Goal: Task Accomplishment & Management: Manage account settings

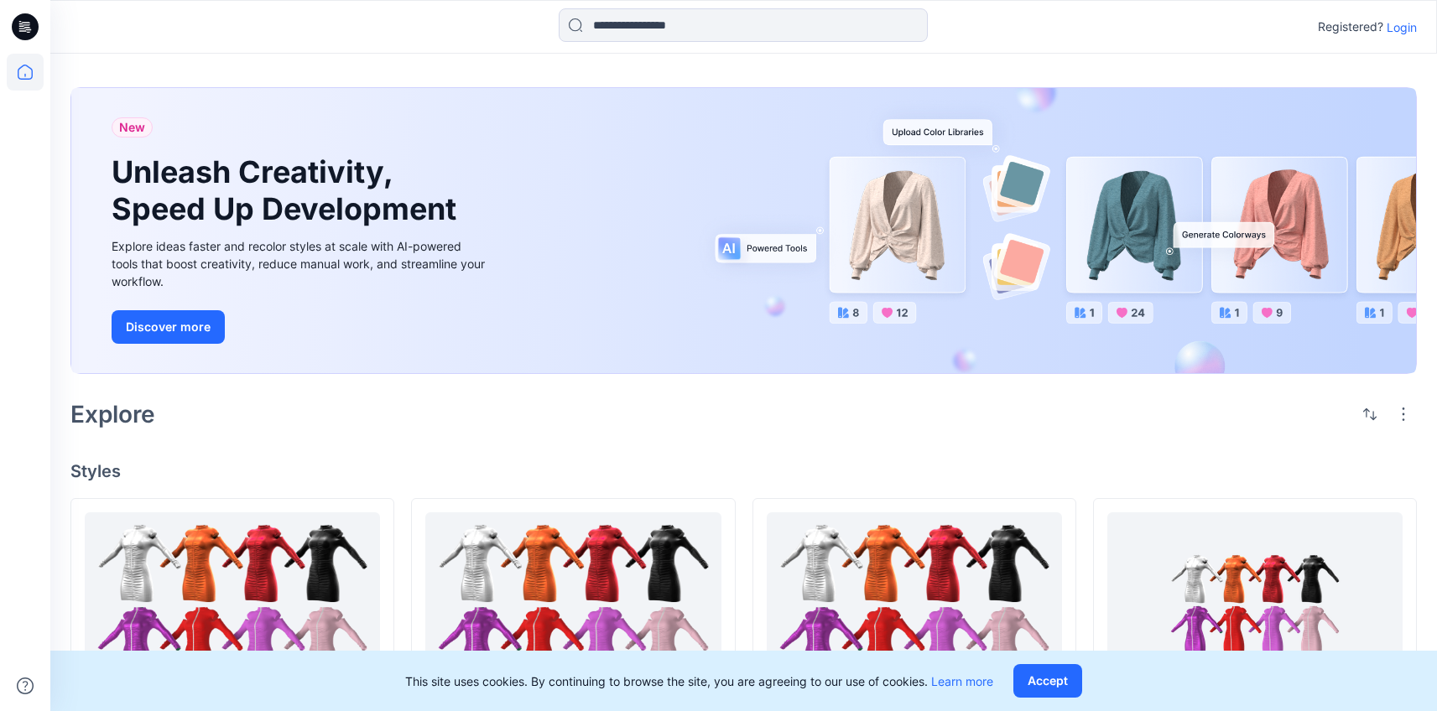
click at [1401, 34] on p "Login" at bounding box center [1401, 27] width 30 height 18
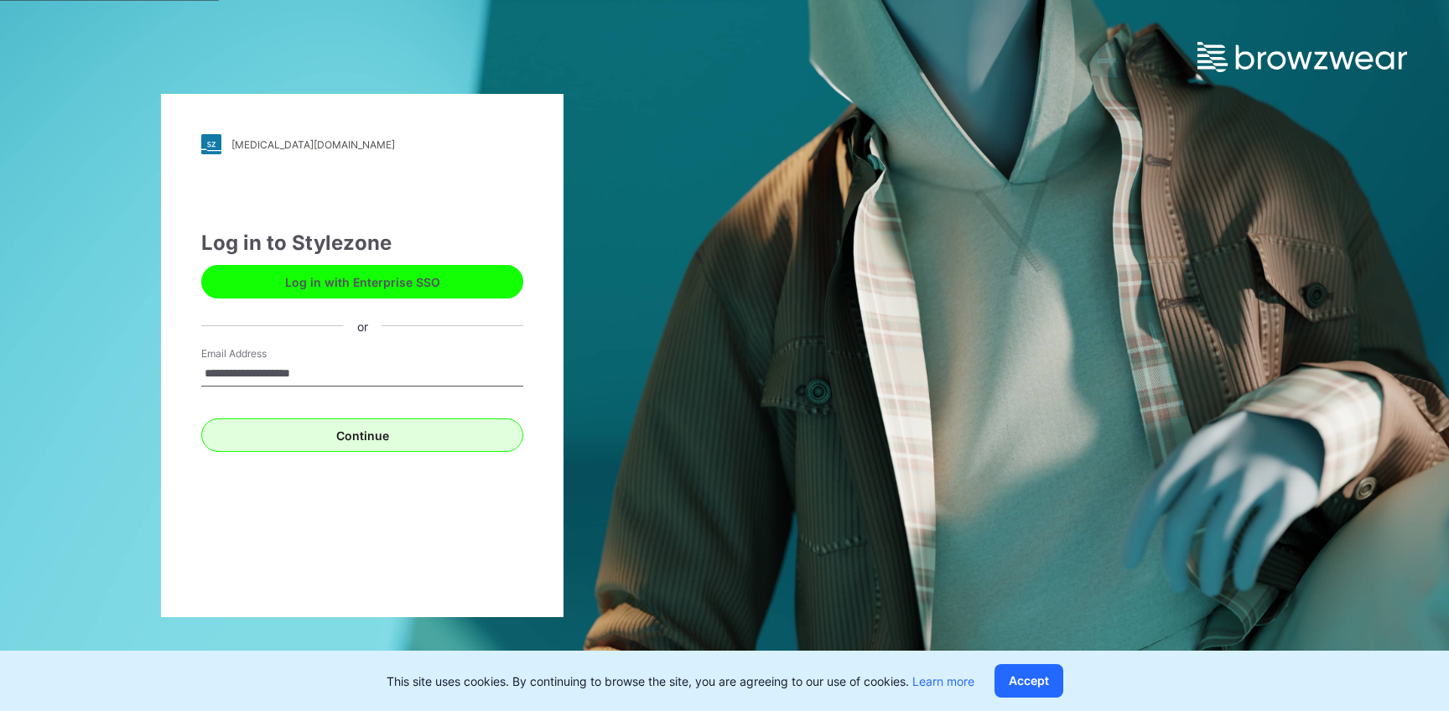
type input "**********"
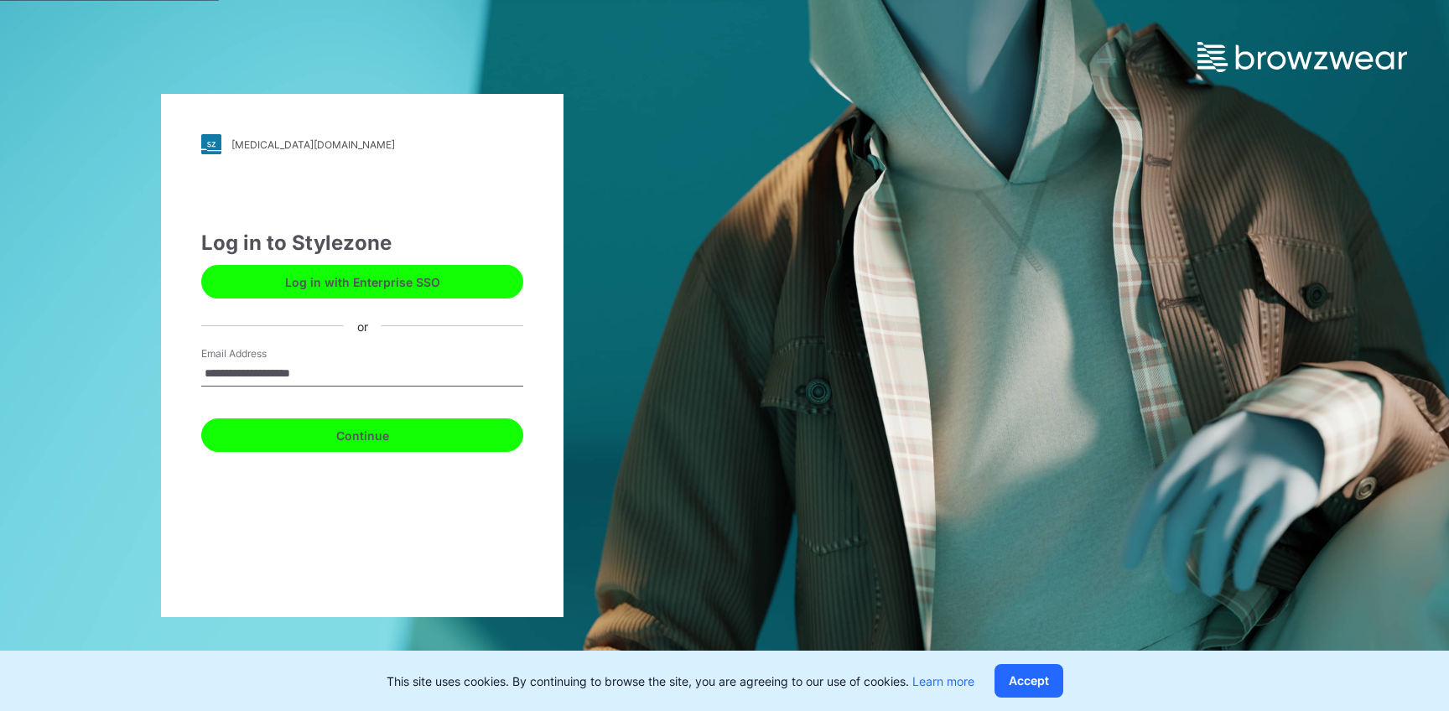
click at [467, 423] on button "Continue" at bounding box center [362, 436] width 322 height 34
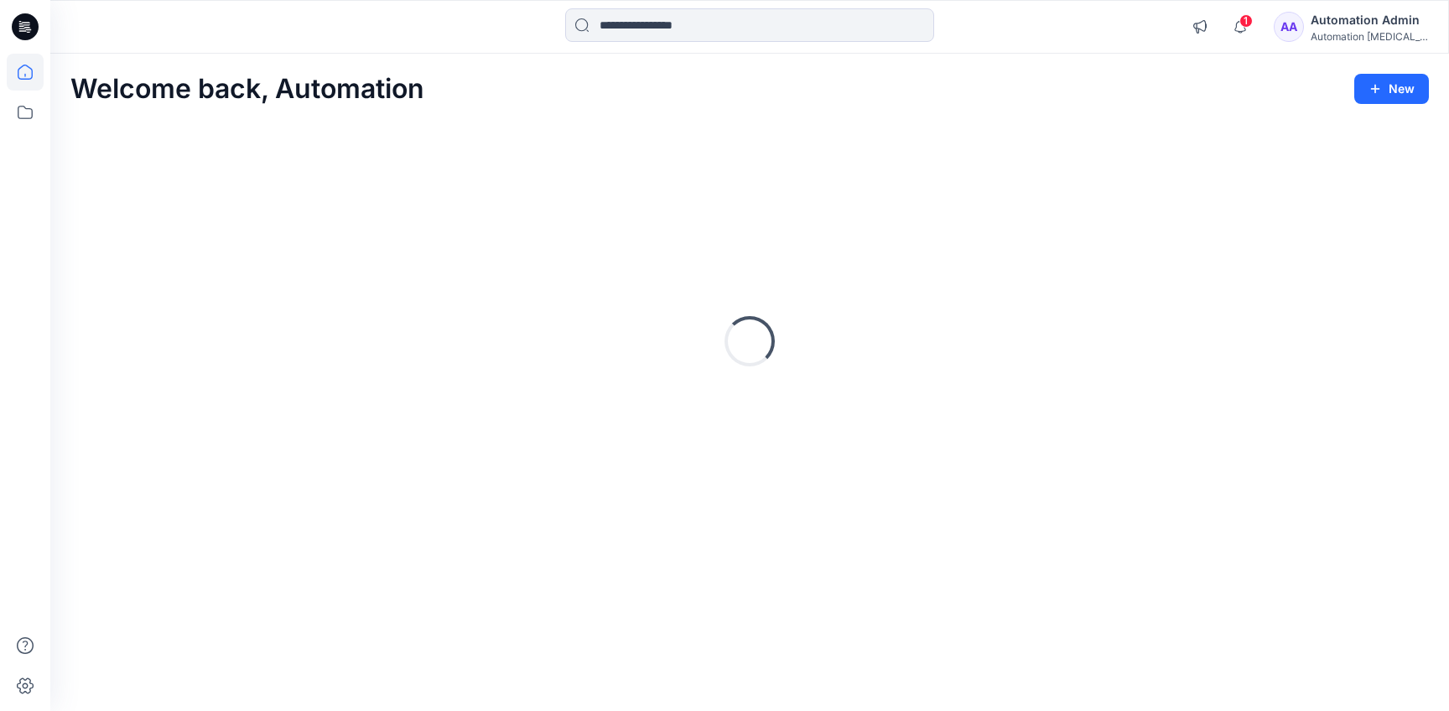
click at [1366, 18] on div "Automation Admin" at bounding box center [1369, 20] width 117 height 20
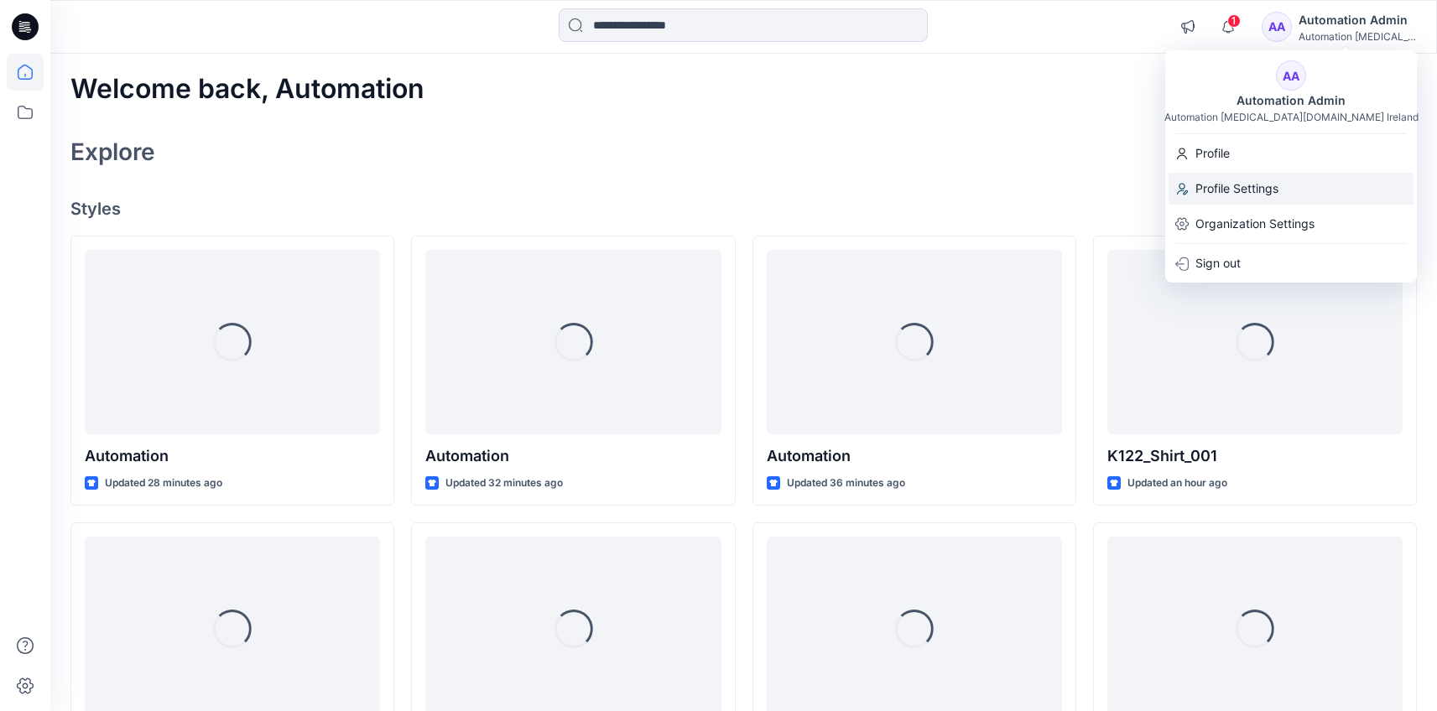
click at [1292, 179] on div "Profile Settings" at bounding box center [1290, 189] width 245 height 32
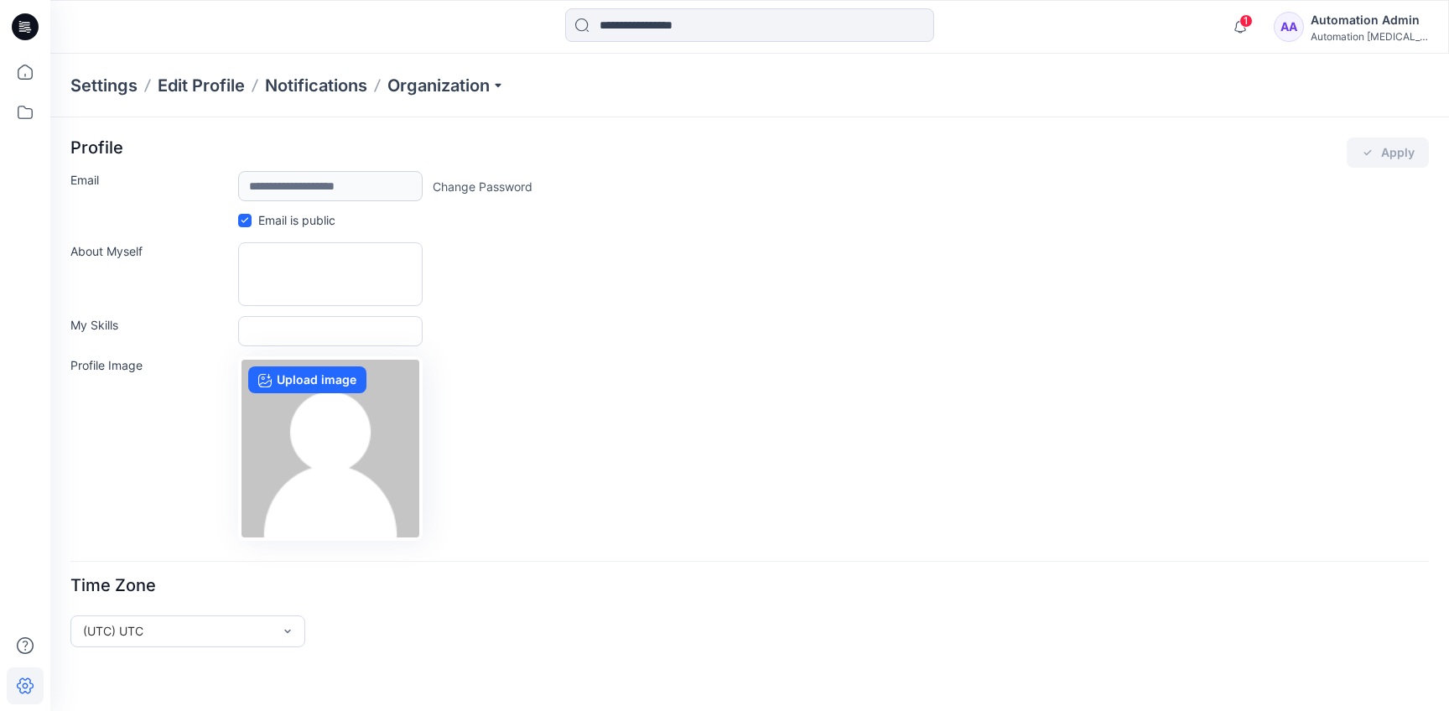
click at [1339, 23] on div "Automation Admin" at bounding box center [1369, 20] width 117 height 20
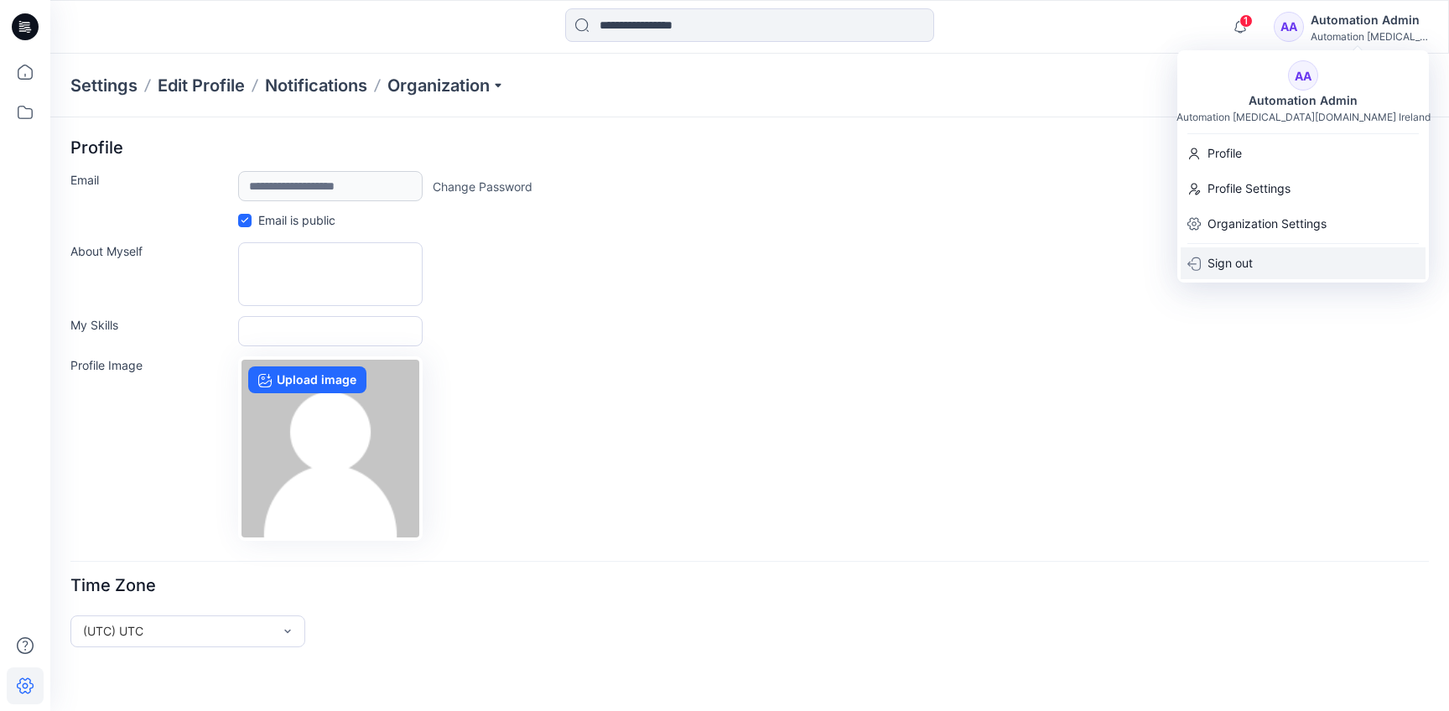
click at [1298, 256] on div "Sign out" at bounding box center [1303, 263] width 245 height 32
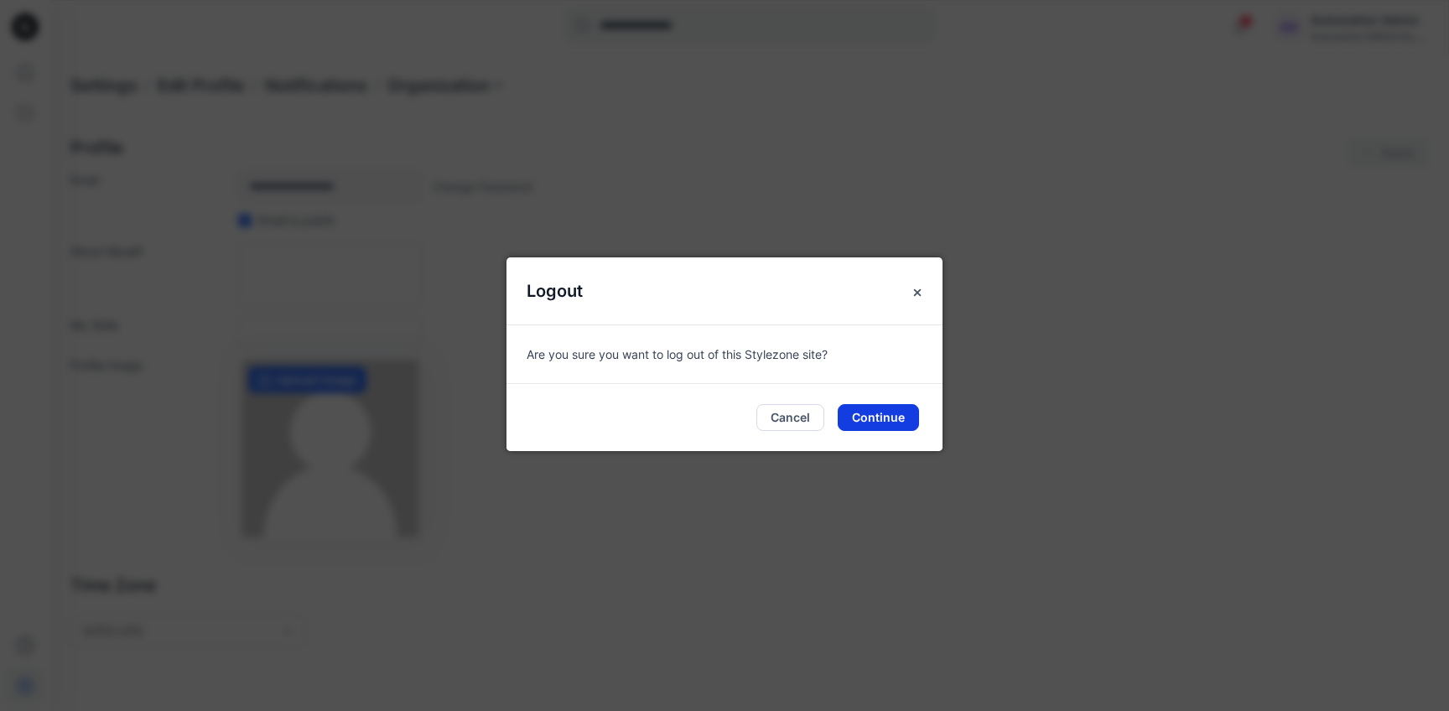
click at [887, 423] on button "Continue" at bounding box center [878, 417] width 81 height 27
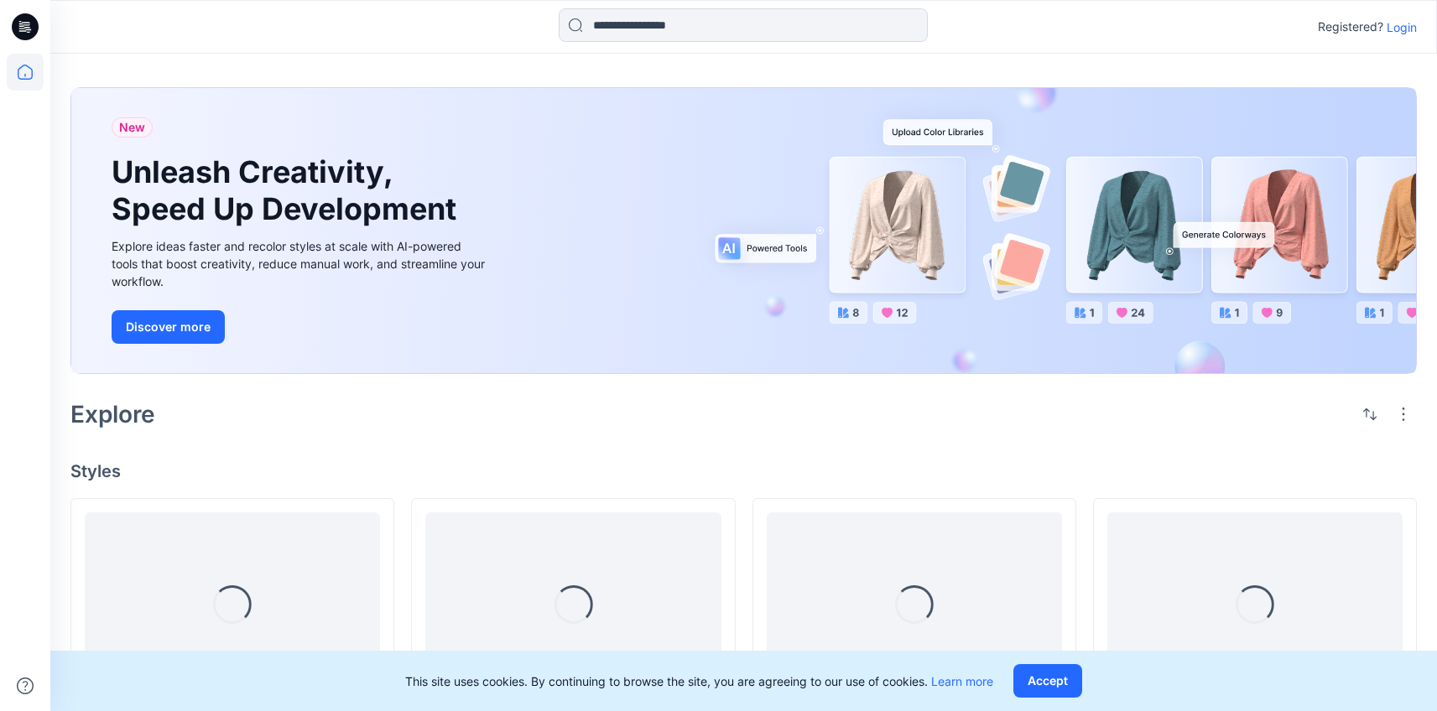
click at [1403, 27] on p "Login" at bounding box center [1401, 27] width 30 height 18
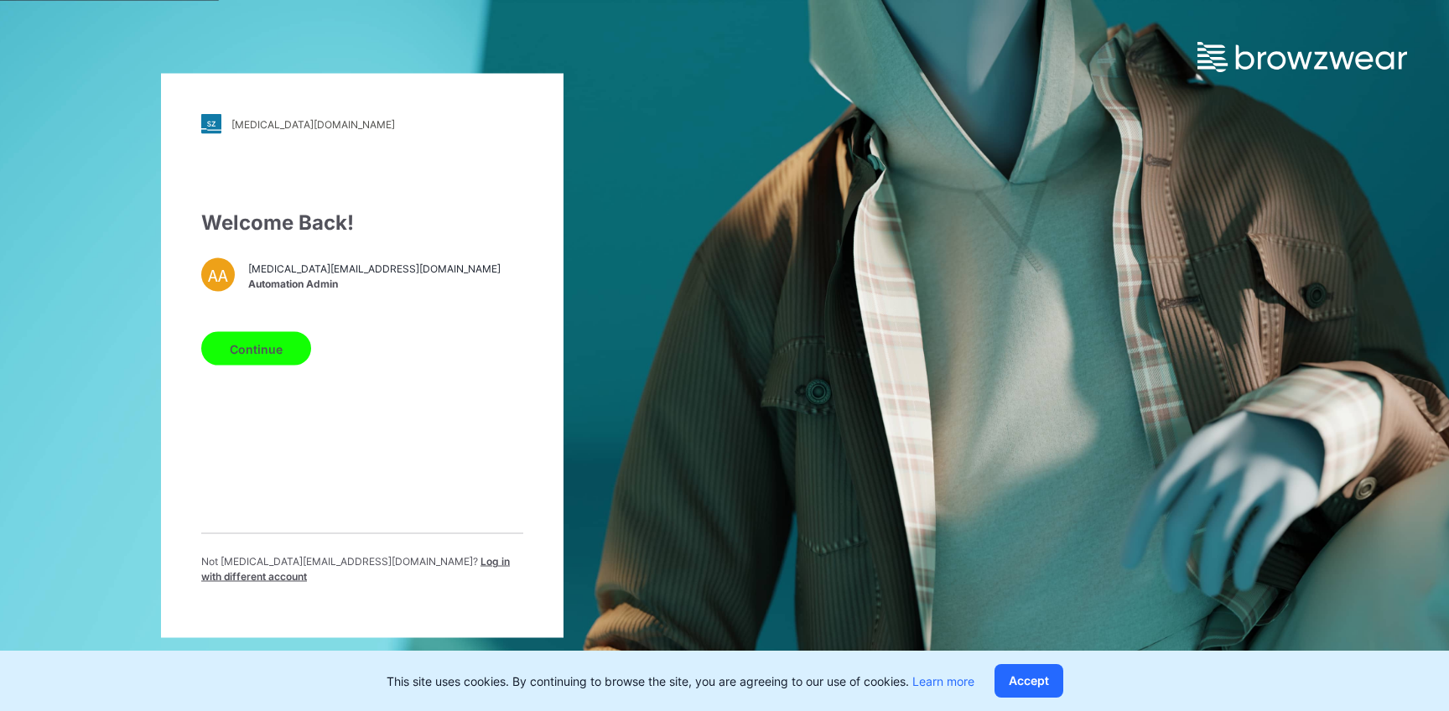
click at [438, 568] on span "Log in with different account" at bounding box center [355, 569] width 309 height 28
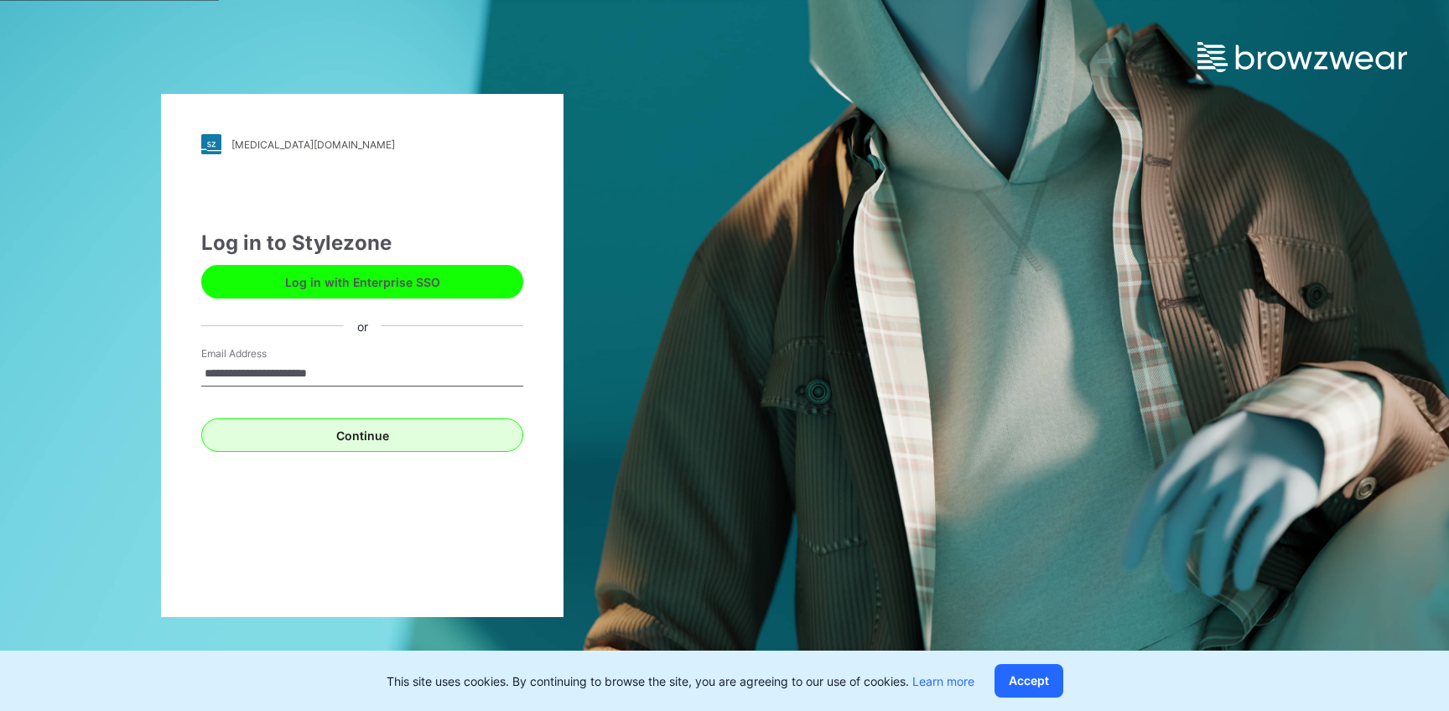
type input "**********"
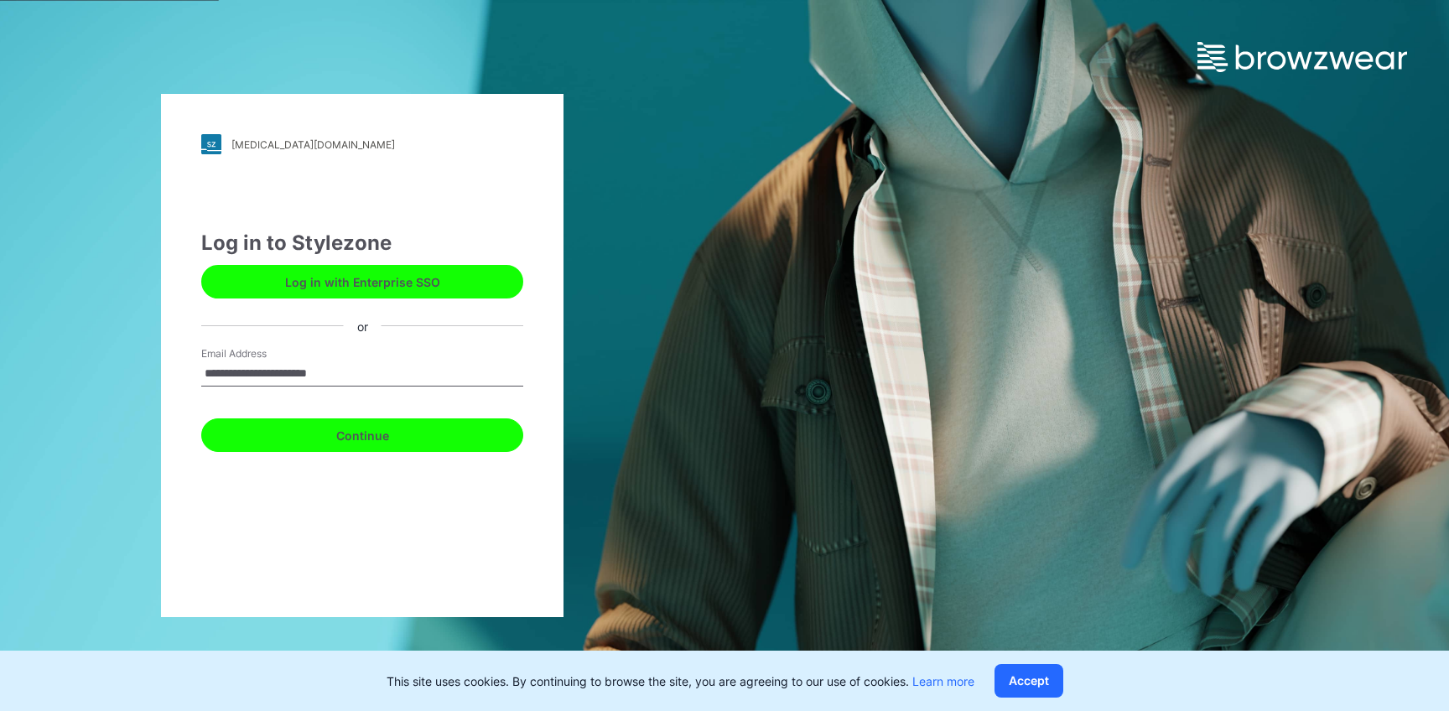
click at [356, 436] on button "Continue" at bounding box center [362, 436] width 322 height 34
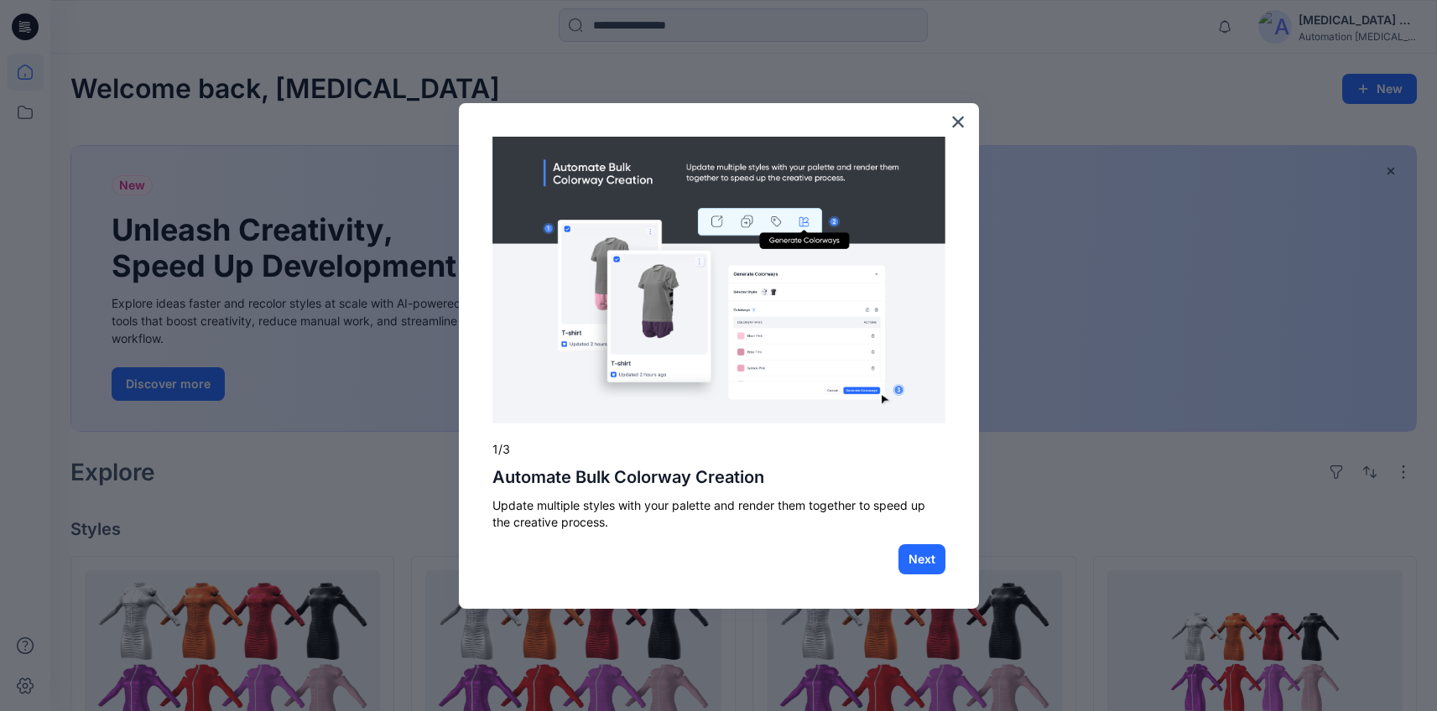
scroll to position [594, 0]
